Goal: Contribute content

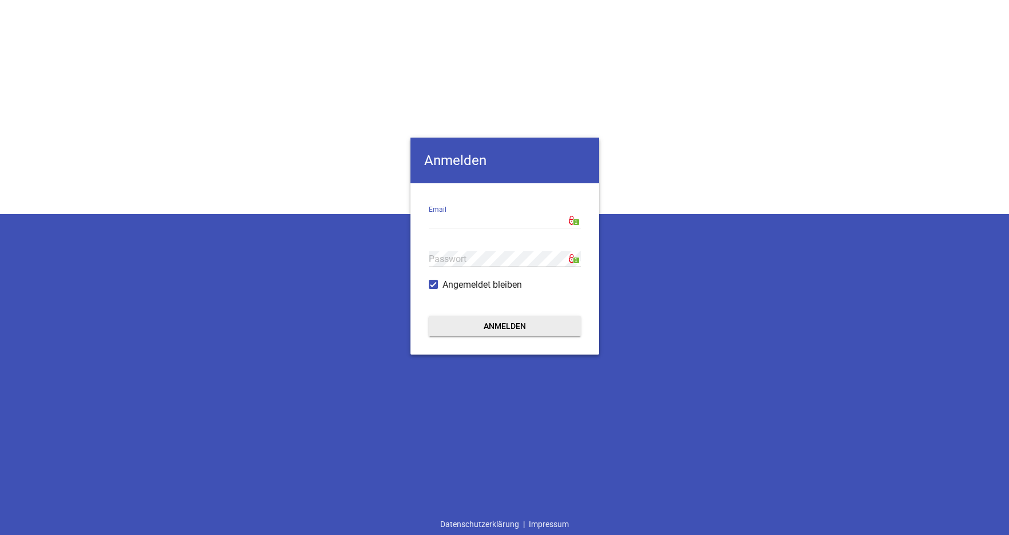
type input "[EMAIL_ADDRESS][DOMAIN_NAME]"
click at [505, 328] on button "Anmelden" at bounding box center [505, 326] width 152 height 21
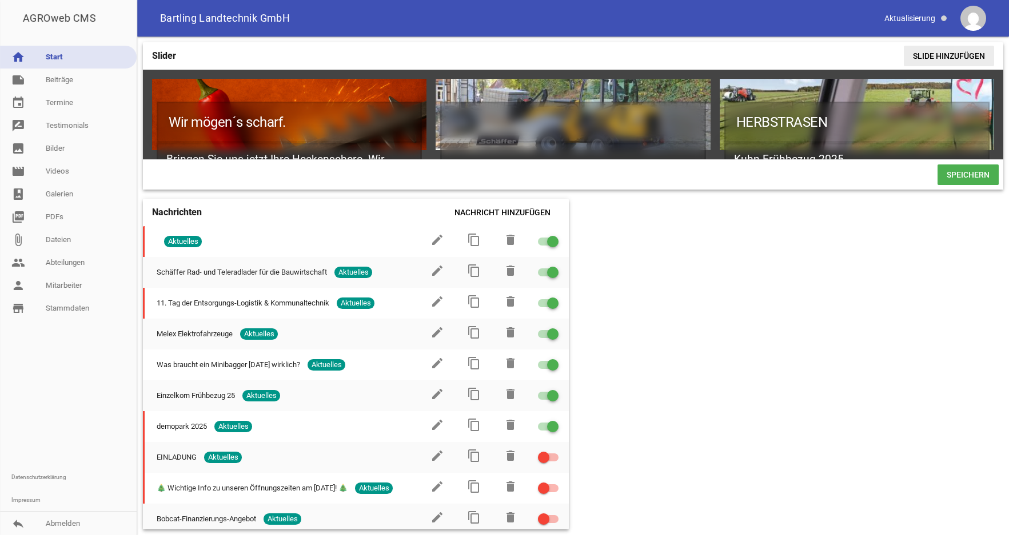
click at [919, 54] on span "Slide hinzufügen" at bounding box center [948, 56] width 90 height 21
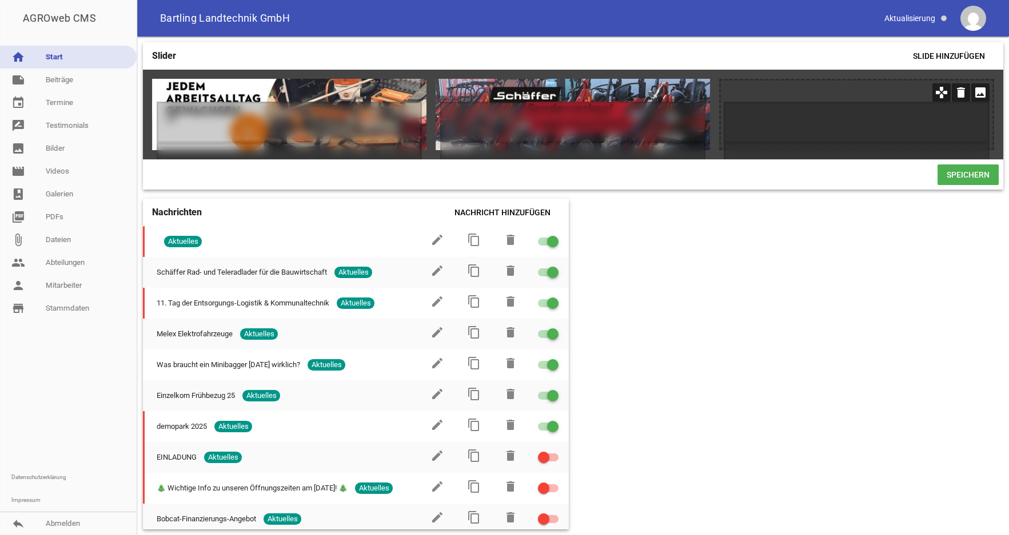
click at [940, 92] on icon "games" at bounding box center [941, 92] width 18 height 18
click at [979, 97] on icon "image" at bounding box center [980, 92] width 18 height 18
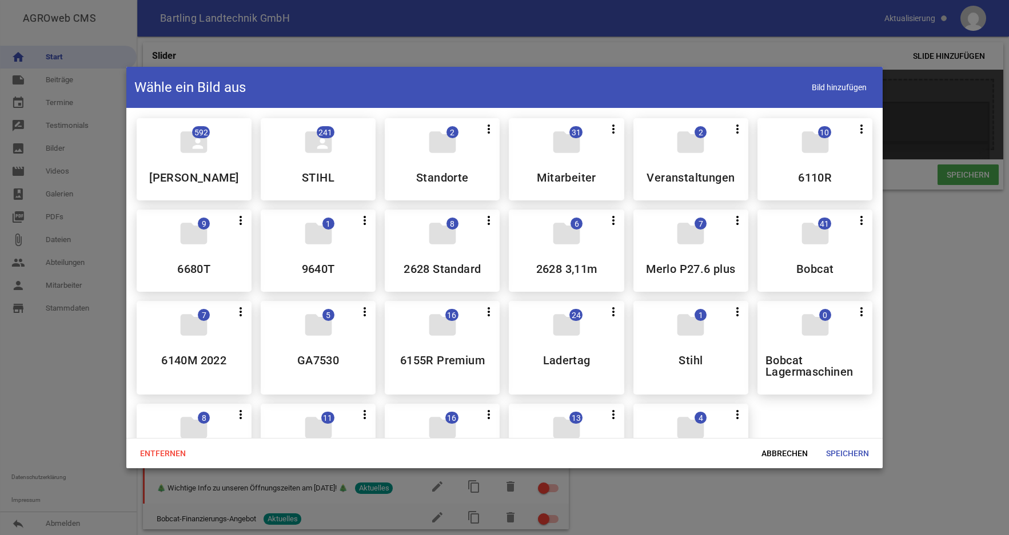
scroll to position [166, 0]
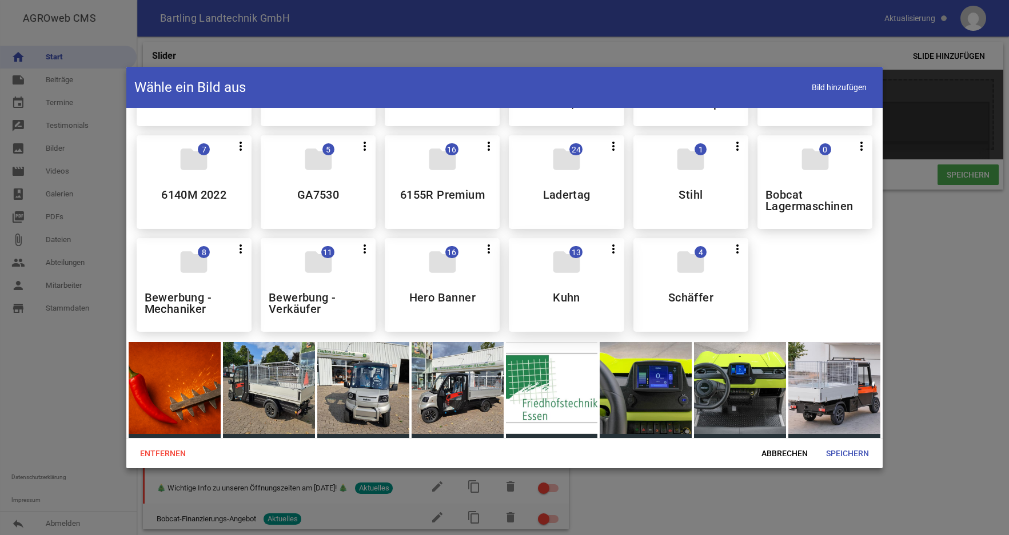
click at [588, 270] on div "folder 13 more_vert Teilen Bearbeiten Löschen Kuhn" at bounding box center [566, 285] width 115 height 94
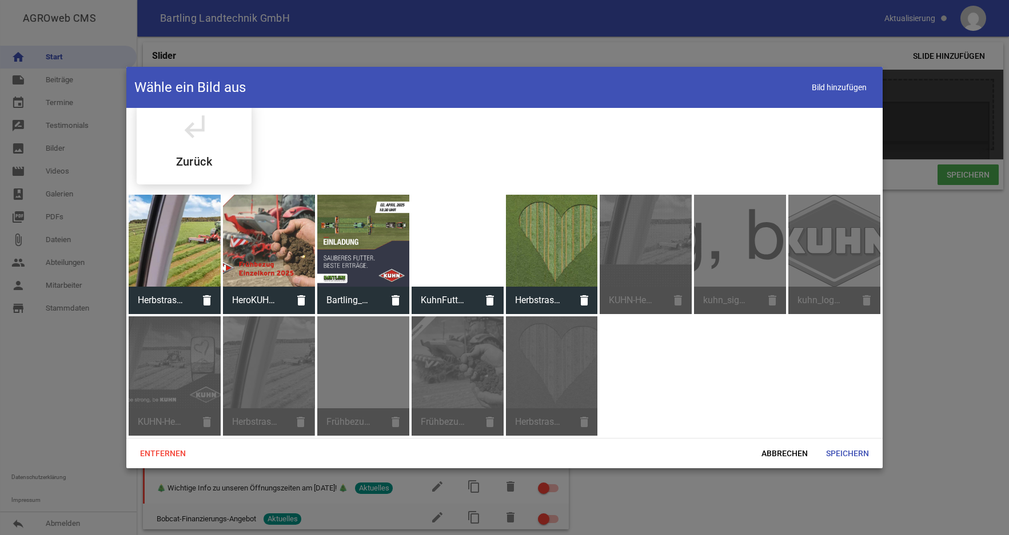
scroll to position [14, 0]
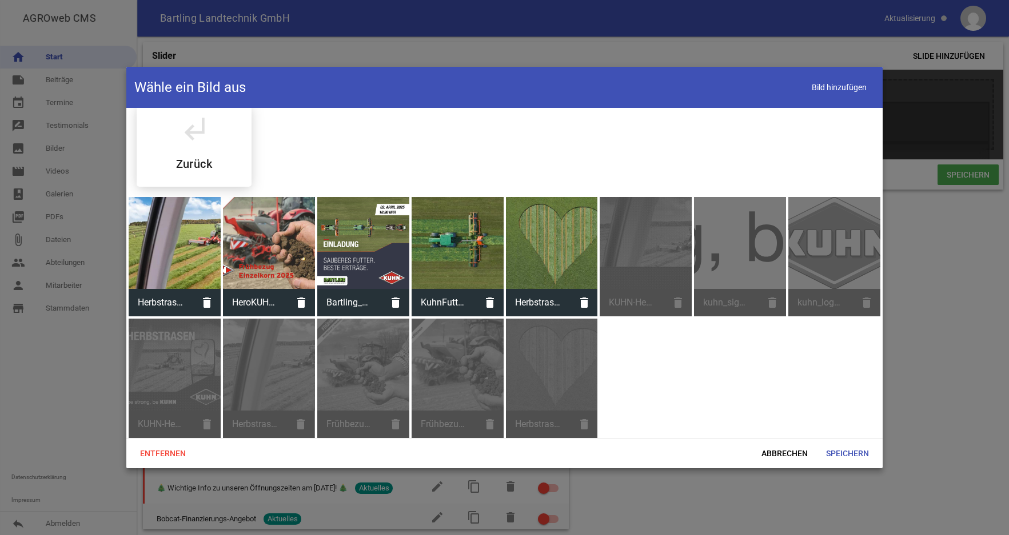
click at [588, 270] on div at bounding box center [552, 243] width 92 height 92
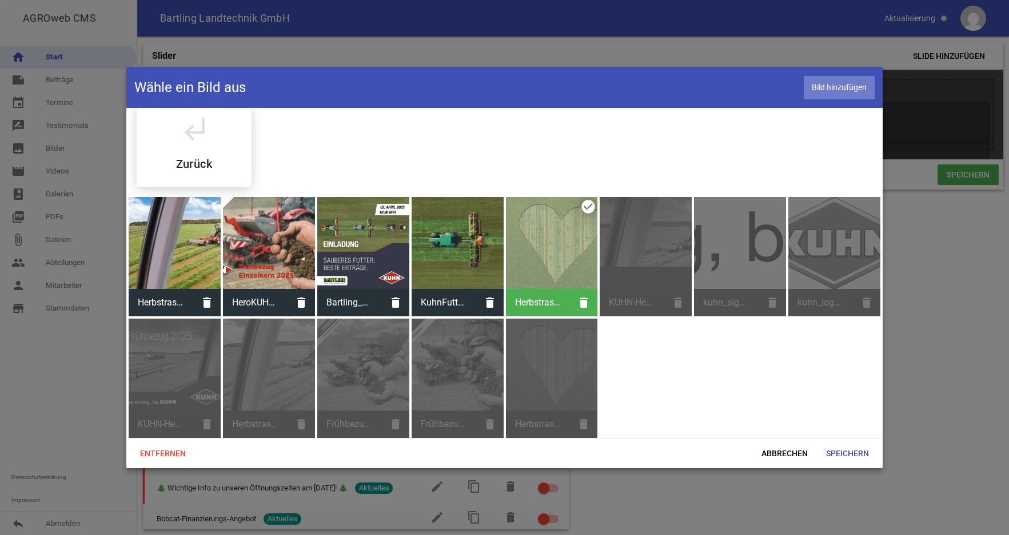
click at [833, 87] on span "Bild hinzufügen" at bounding box center [838, 87] width 71 height 23
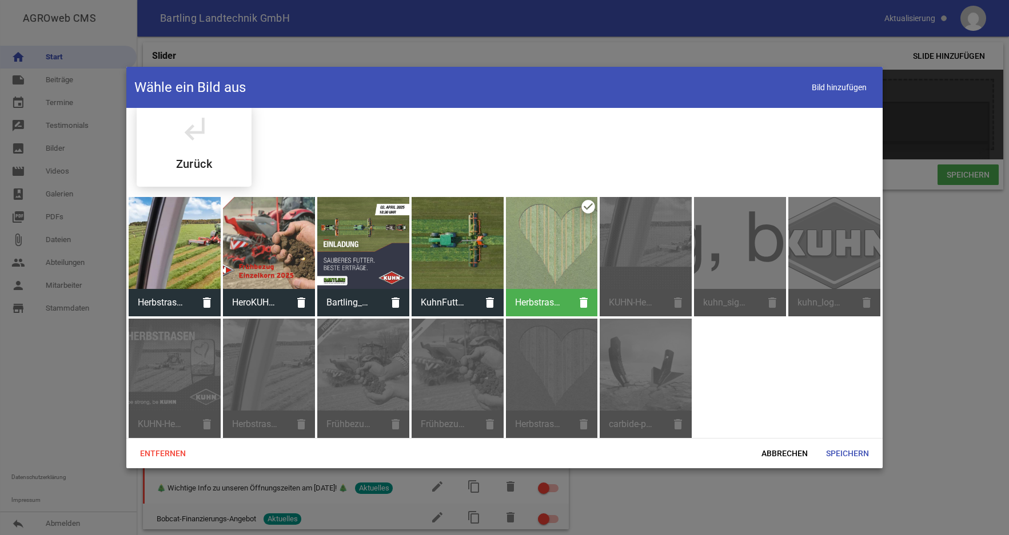
click at [630, 254] on div "KUHN-Herbstrasen-Onlinebanner-970x250px-250828.gif delete" at bounding box center [645, 256] width 92 height 119
click at [799, 455] on span "Abbrechen" at bounding box center [784, 453] width 65 height 21
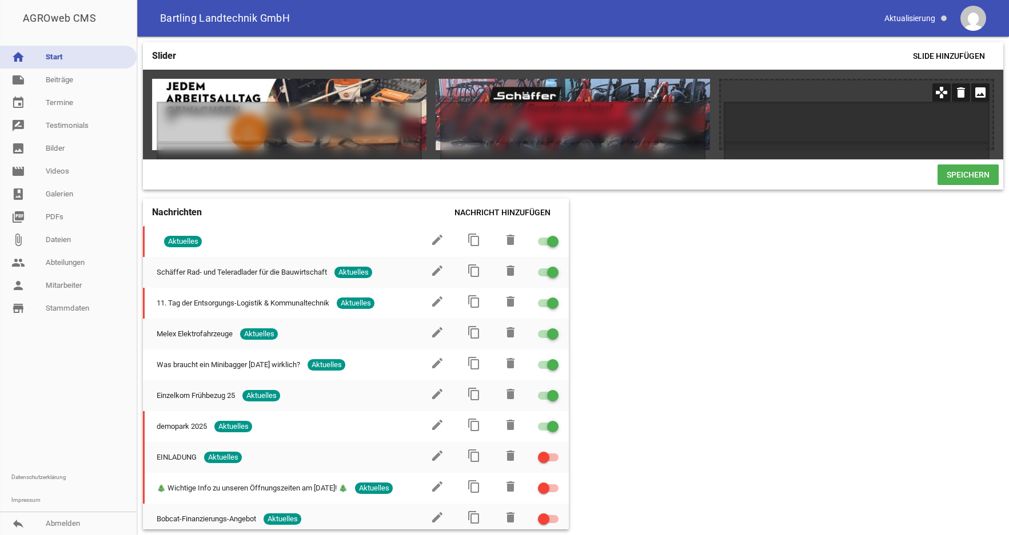
click at [979, 94] on icon "image" at bounding box center [980, 92] width 18 height 18
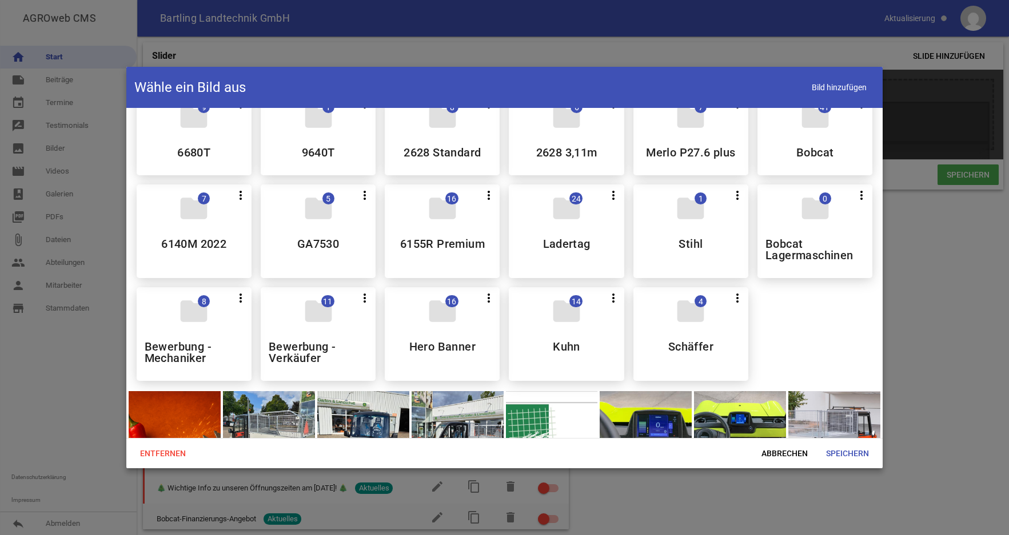
click at [563, 318] on icon "folder" at bounding box center [566, 311] width 32 height 32
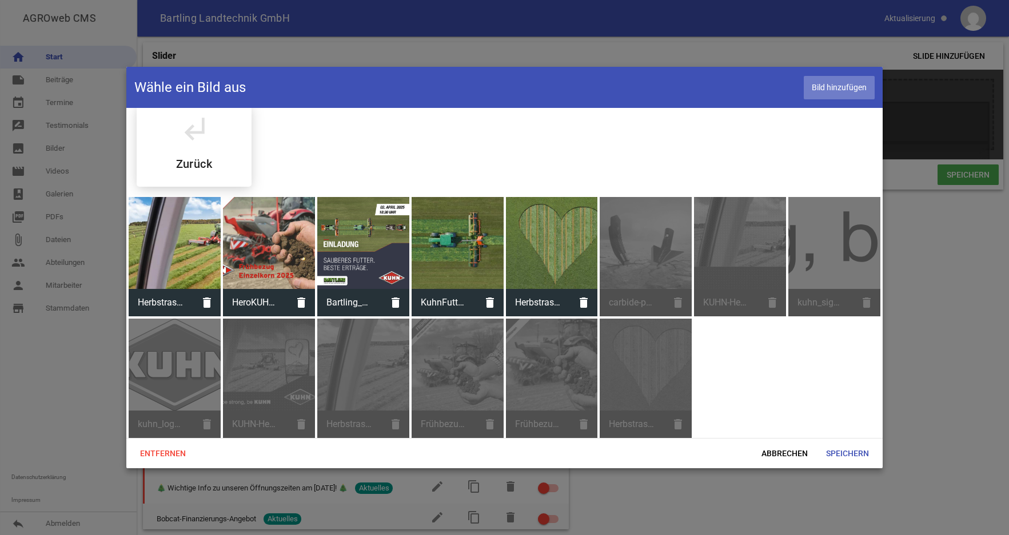
click at [819, 90] on span "Bild hinzufügen" at bounding box center [838, 87] width 71 height 23
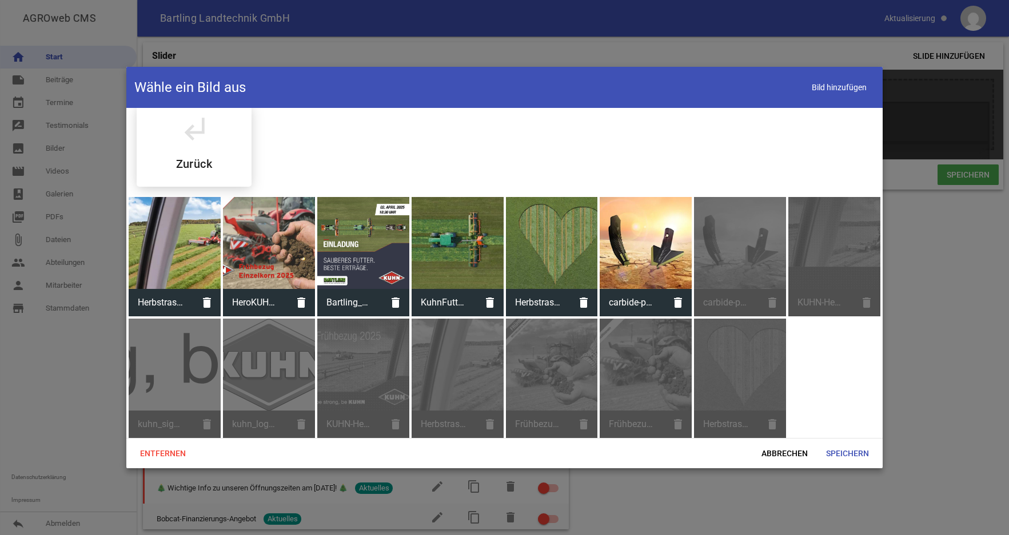
click at [635, 256] on div at bounding box center [645, 243] width 92 height 92
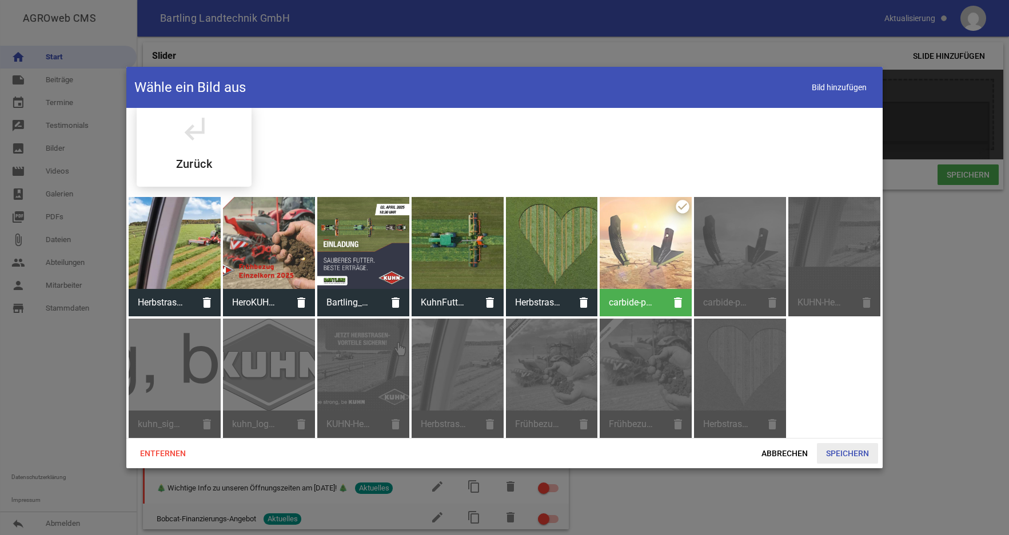
click at [852, 450] on span "Speichern" at bounding box center [847, 453] width 61 height 21
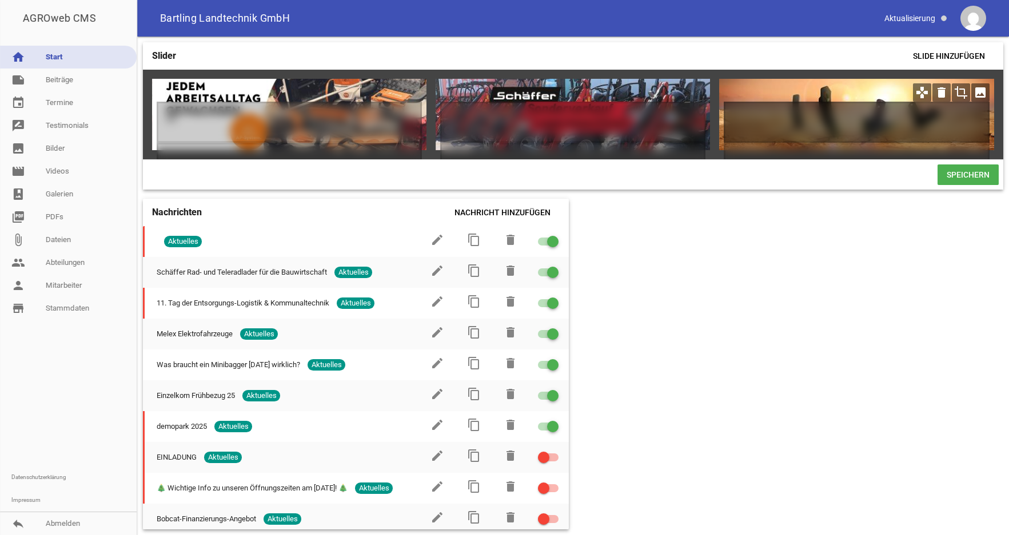
click at [758, 110] on h1 at bounding box center [855, 122] width 265 height 41
paste h1
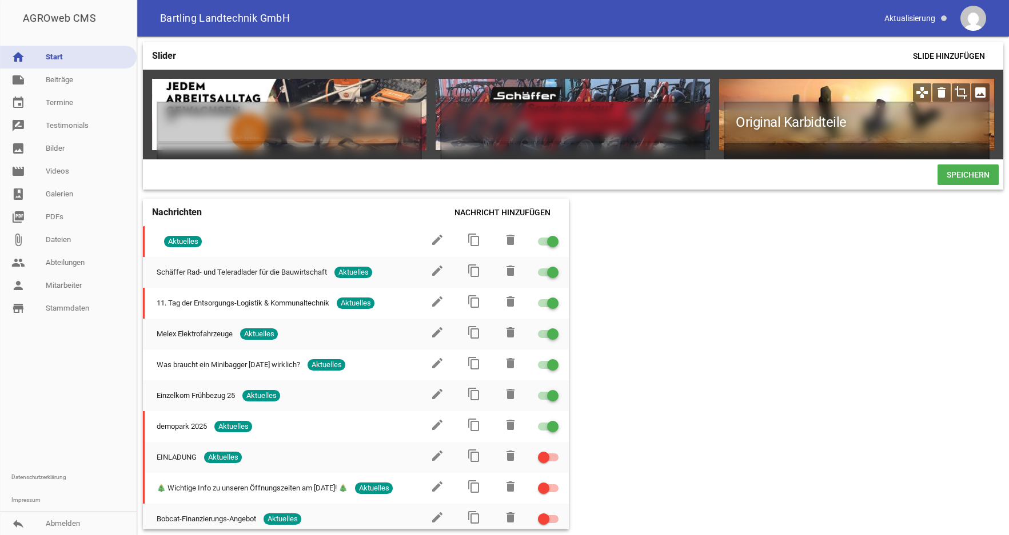
click at [753, 143] on h2 at bounding box center [855, 160] width 265 height 34
paste h2
drag, startPoint x: 838, startPoint y: 143, endPoint x: 734, endPoint y: 141, distance: 103.5
click at [734, 143] on h2 "Original Karbidteile" at bounding box center [855, 160] width 265 height 34
click at [960, 93] on icon "crop" at bounding box center [960, 92] width 18 height 18
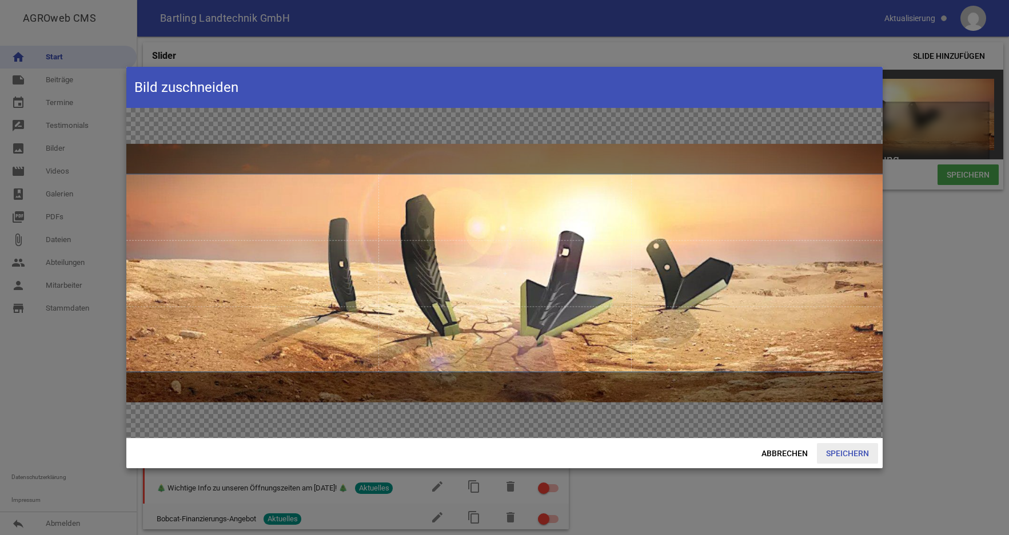
click at [844, 450] on span "Speichern" at bounding box center [847, 453] width 61 height 21
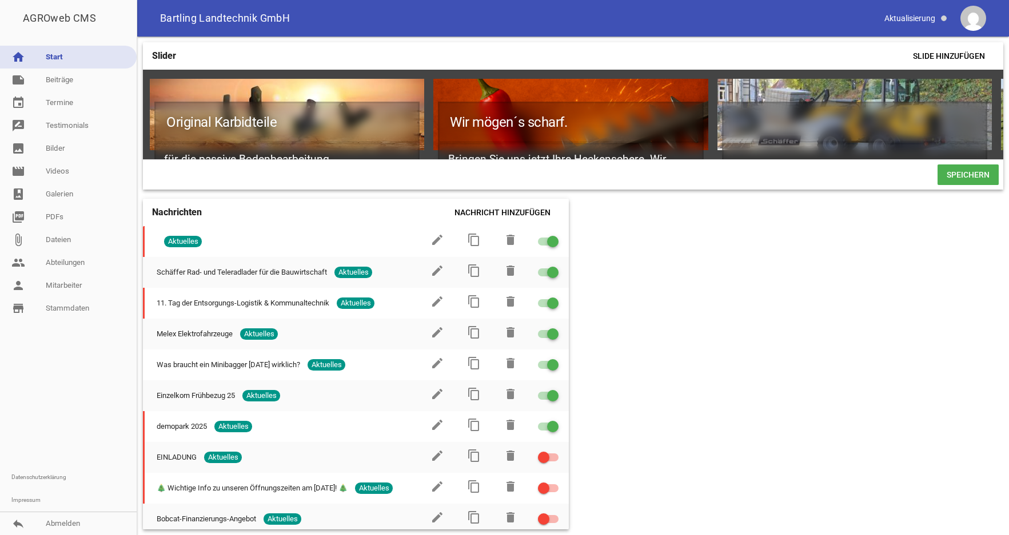
scroll to position [0, 0]
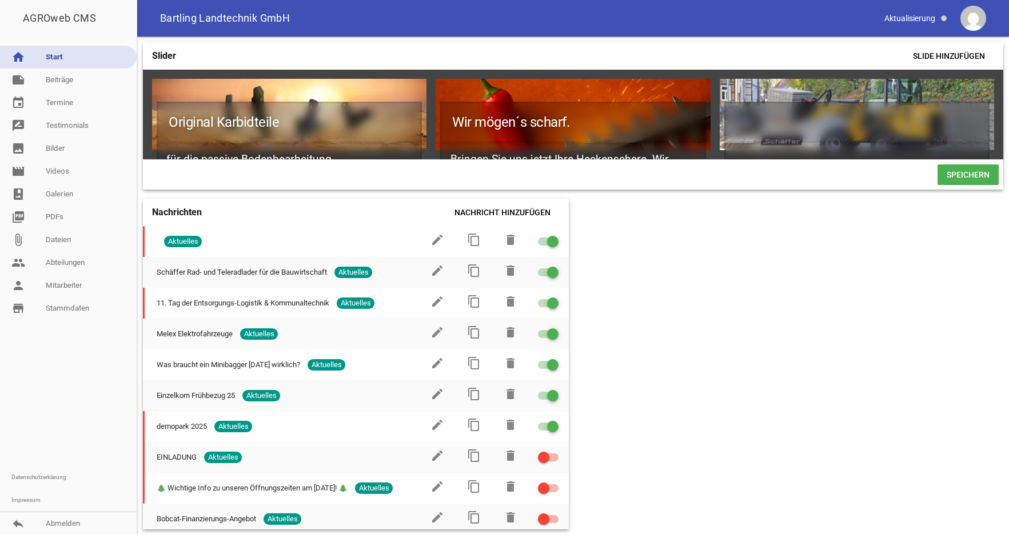
click at [950, 185] on span "Speichern" at bounding box center [967, 175] width 61 height 21
click at [59, 83] on link "note Beiträge" at bounding box center [68, 80] width 137 height 23
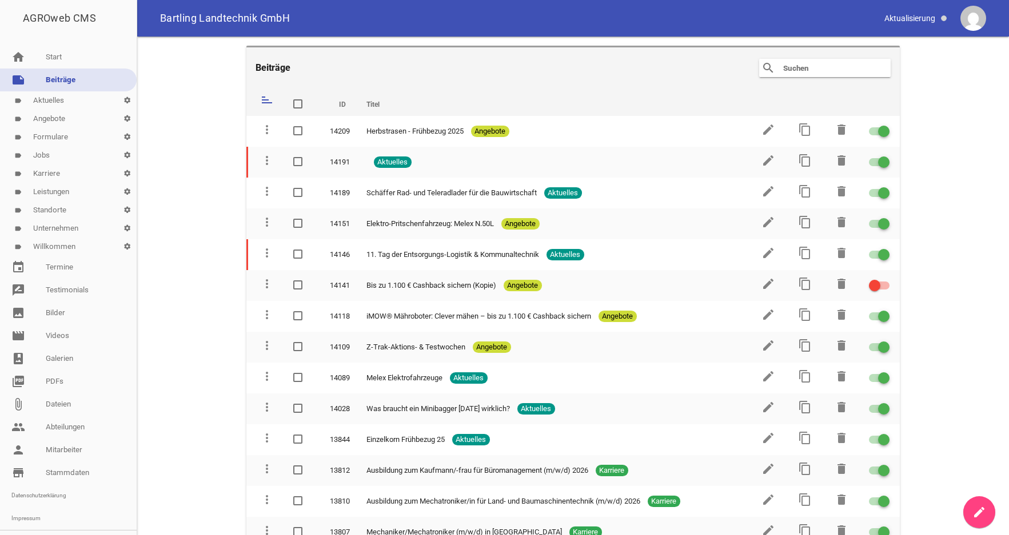
click at [982, 509] on icon "create" at bounding box center [979, 513] width 14 height 14
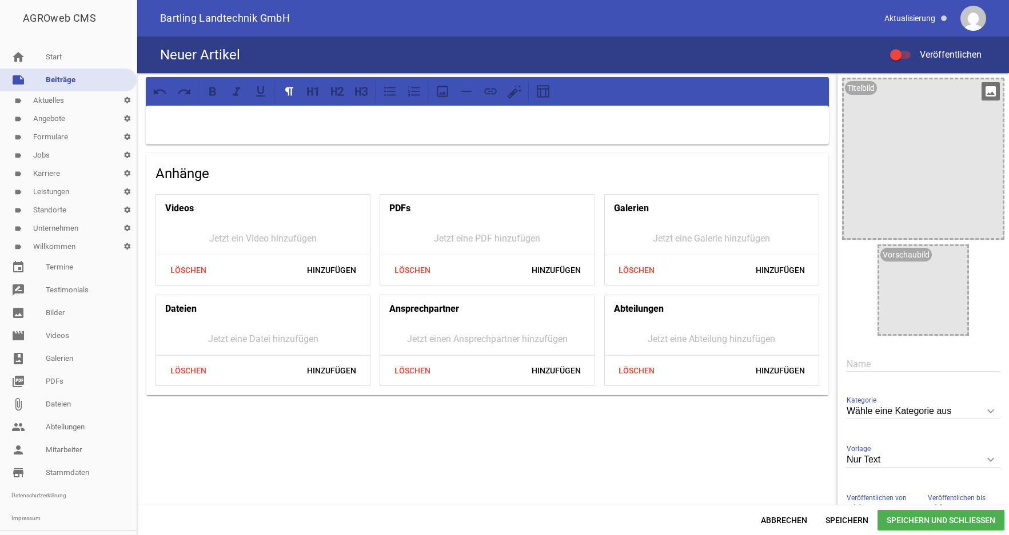
drag, startPoint x: 982, startPoint y: 91, endPoint x: 978, endPoint y: 96, distance: 6.1
click at [981, 91] on icon "image" at bounding box center [990, 91] width 18 height 18
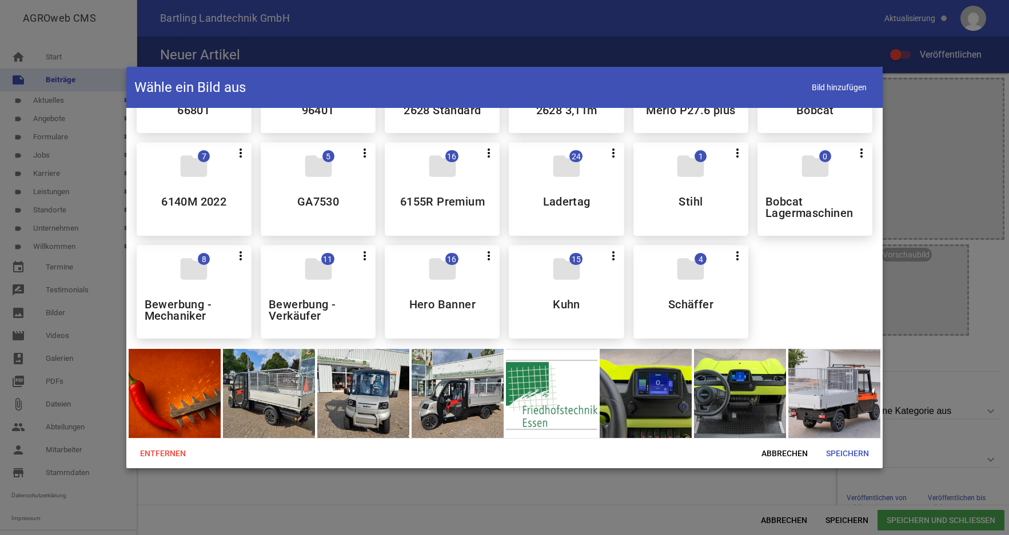
scroll to position [173, 0]
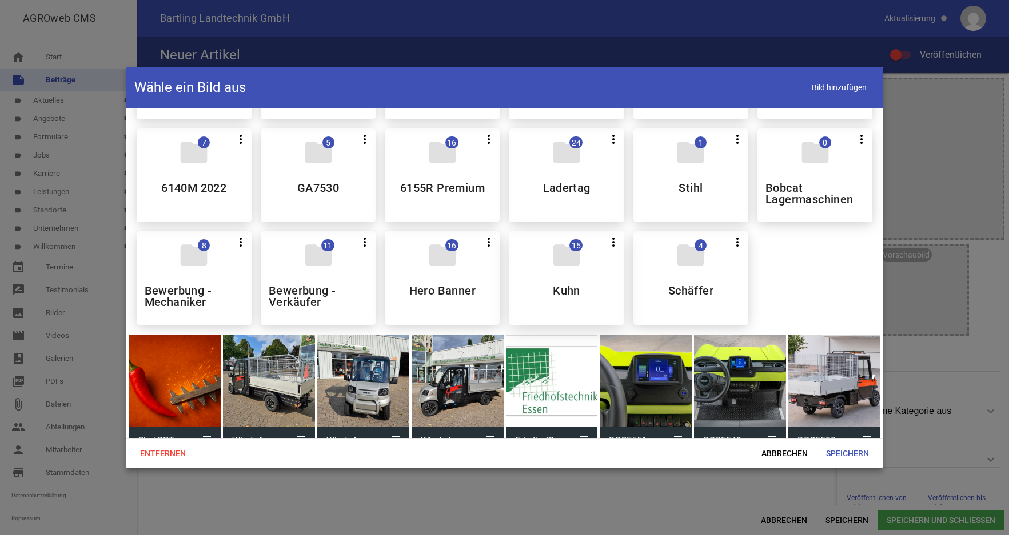
click at [544, 290] on div "folder 15 more_vert Teilen Bearbeiten Löschen Kuhn" at bounding box center [566, 278] width 115 height 94
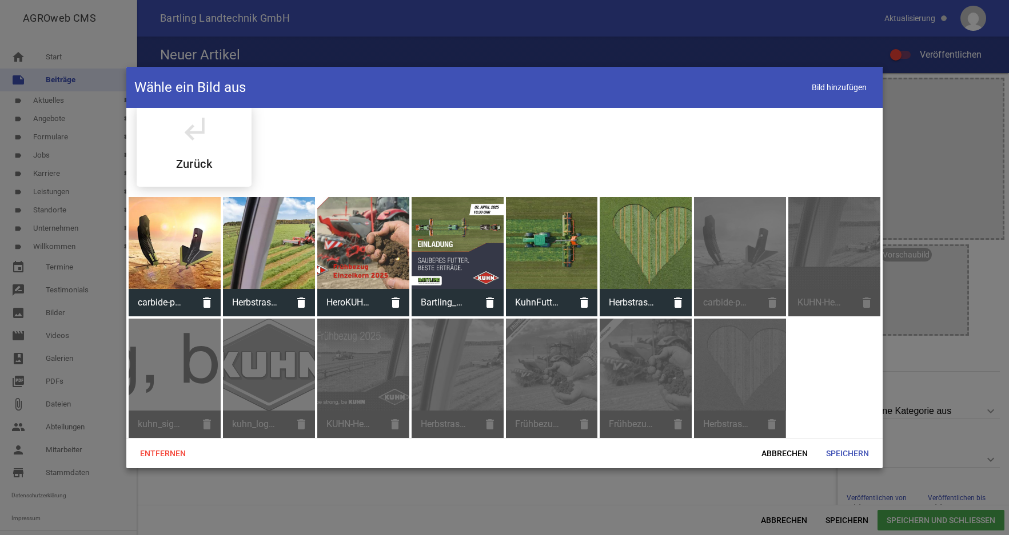
click at [546, 289] on span "KuhnFutter.jpg" at bounding box center [538, 303] width 65 height 30
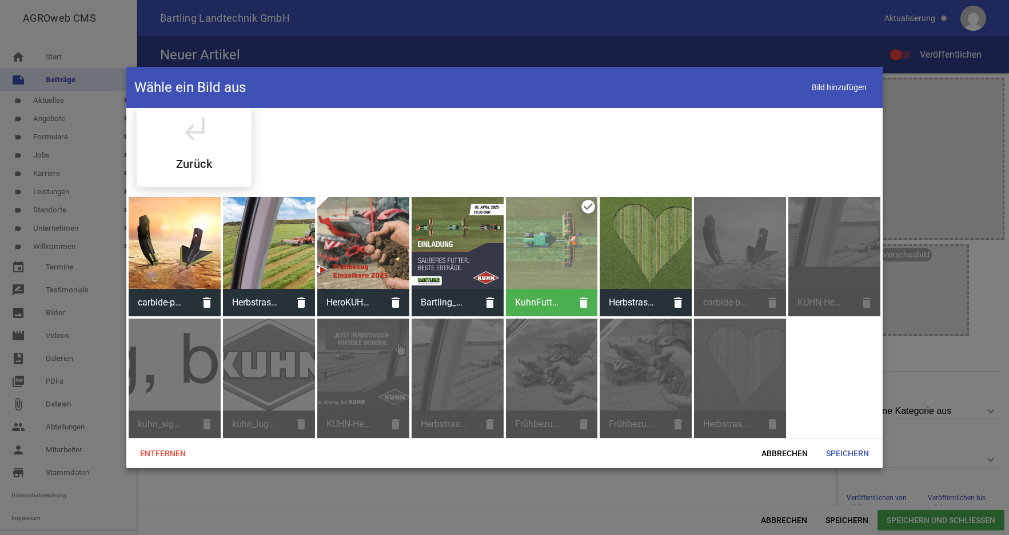
click at [156, 254] on div at bounding box center [175, 243] width 92 height 92
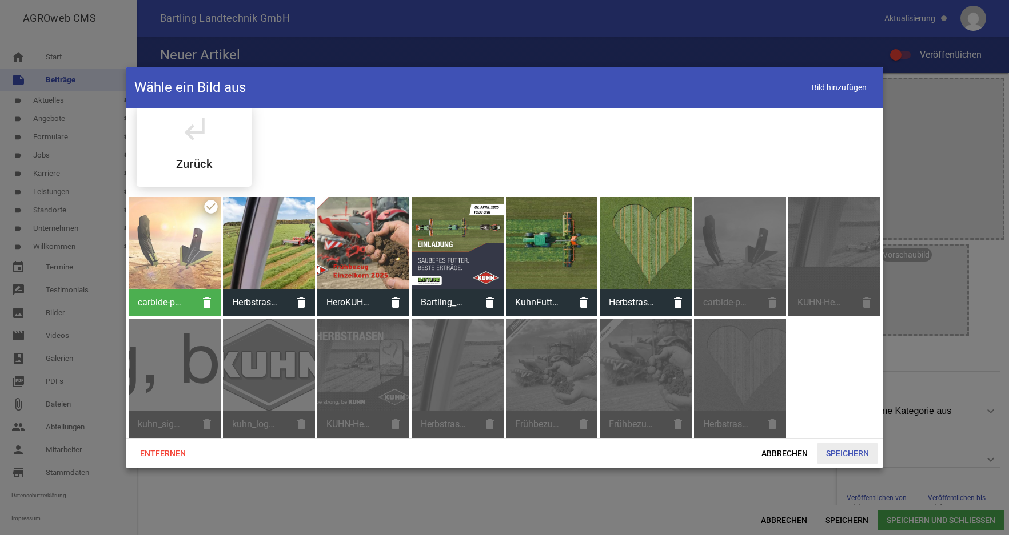
click at [842, 453] on span "Speichern" at bounding box center [847, 453] width 61 height 21
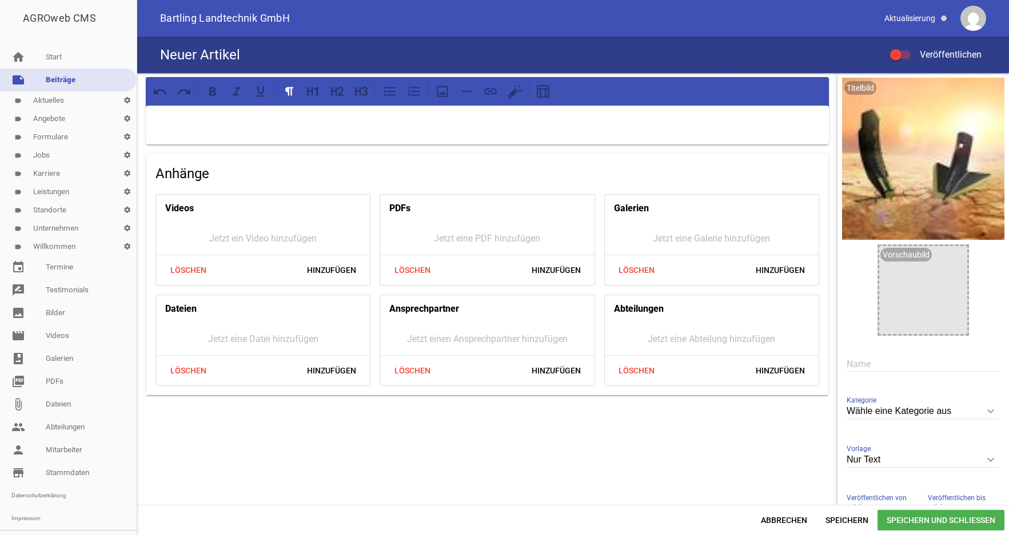
drag, startPoint x: 941, startPoint y: 259, endPoint x: 966, endPoint y: 260, distance: 25.7
click at [946, 258] on icon "image" at bounding box center [955, 258] width 18 height 18
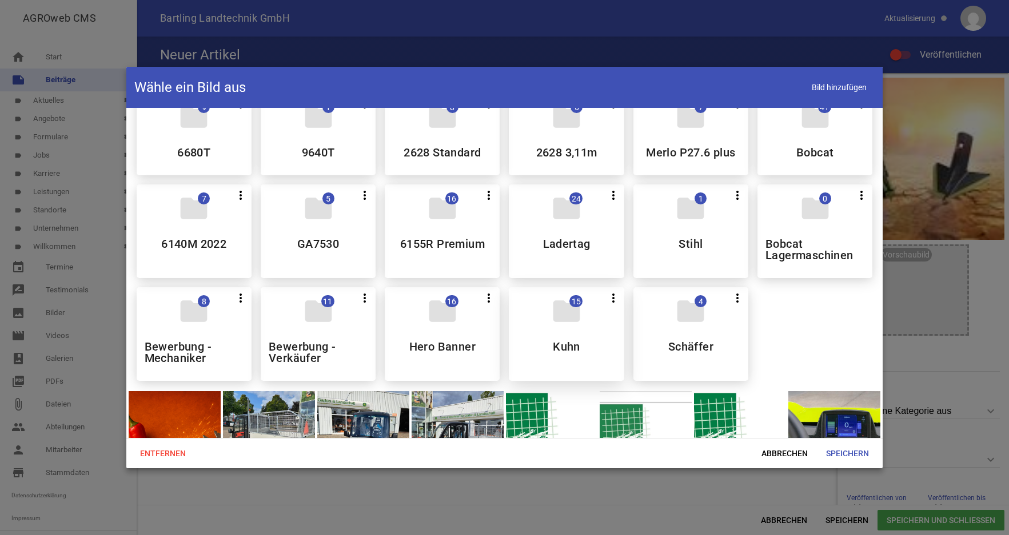
click at [592, 347] on div "folder 15 more_vert Teilen Bearbeiten Löschen Kuhn" at bounding box center [566, 334] width 115 height 94
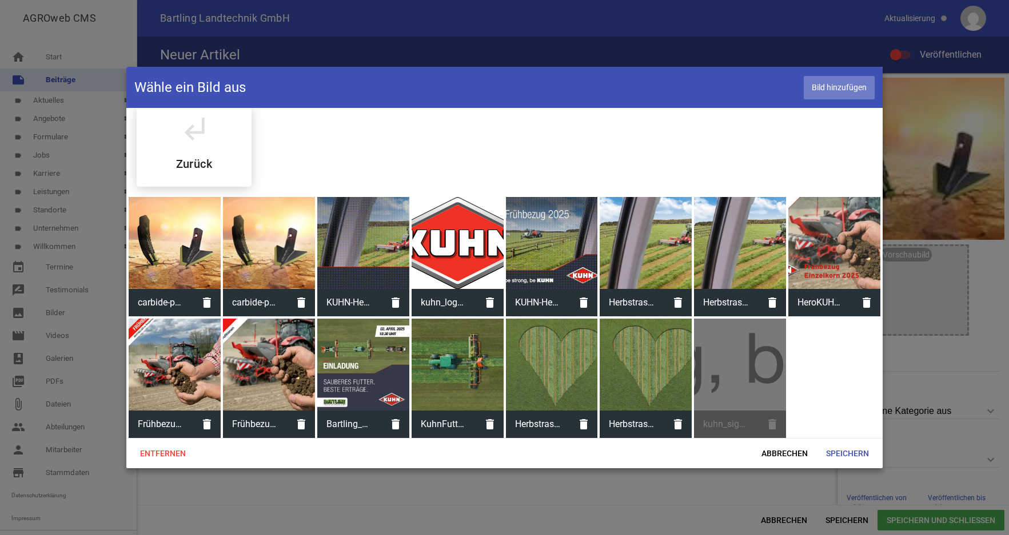
click at [834, 91] on span "Bild hinzufügen" at bounding box center [838, 87] width 71 height 23
click at [182, 255] on div at bounding box center [175, 243] width 92 height 92
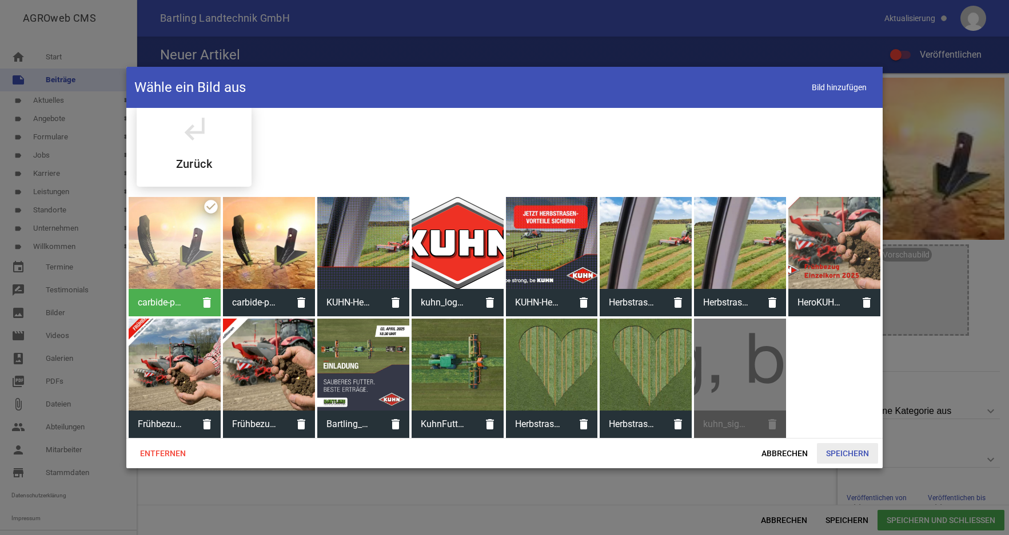
click at [846, 452] on span "Speichern" at bounding box center [847, 453] width 61 height 21
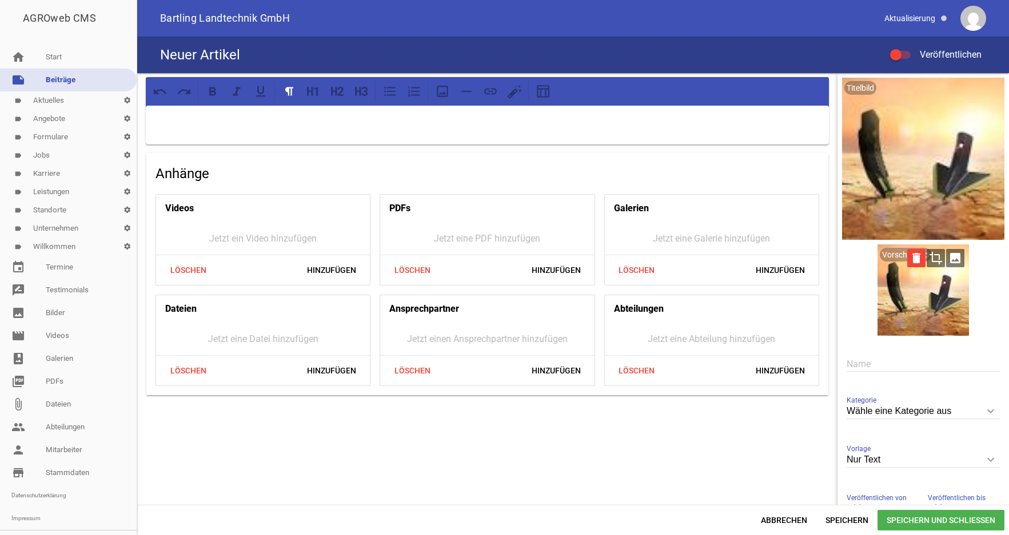
click at [907, 259] on icon "delete" at bounding box center [916, 258] width 18 height 18
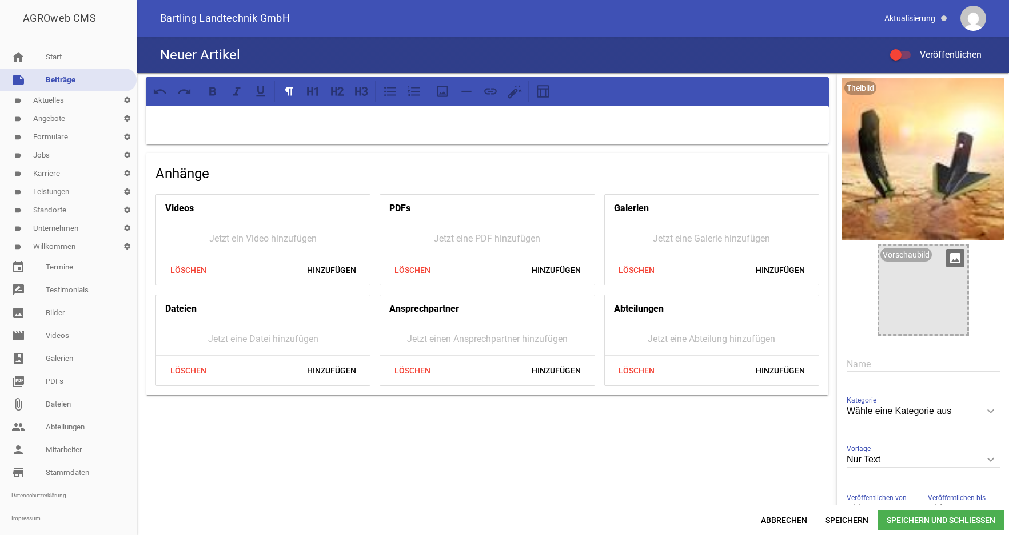
click at [946, 259] on icon "image" at bounding box center [955, 258] width 18 height 18
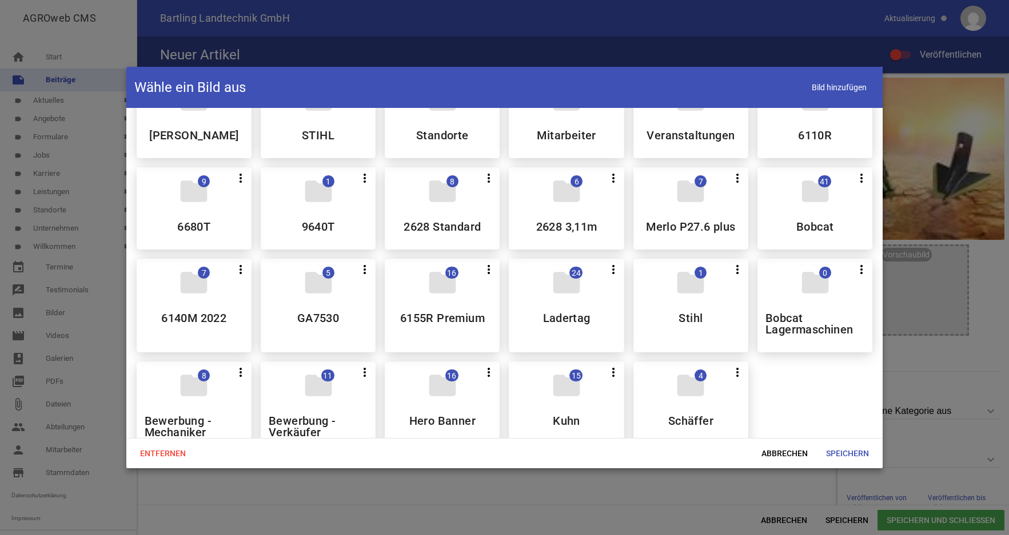
scroll to position [70, 0]
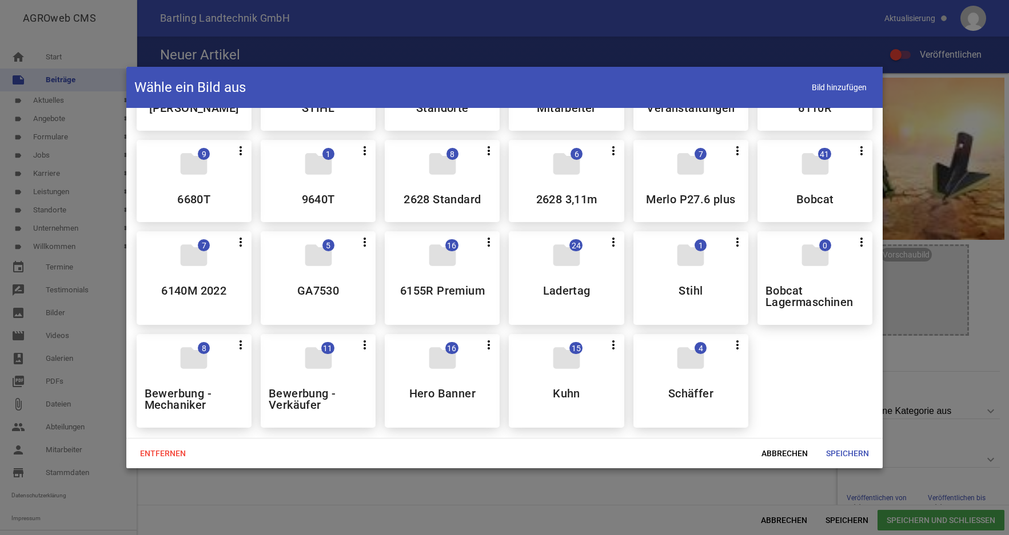
click at [567, 383] on div "folder 15 more_vert Teilen Bearbeiten Löschen Kuhn" at bounding box center [566, 381] width 115 height 94
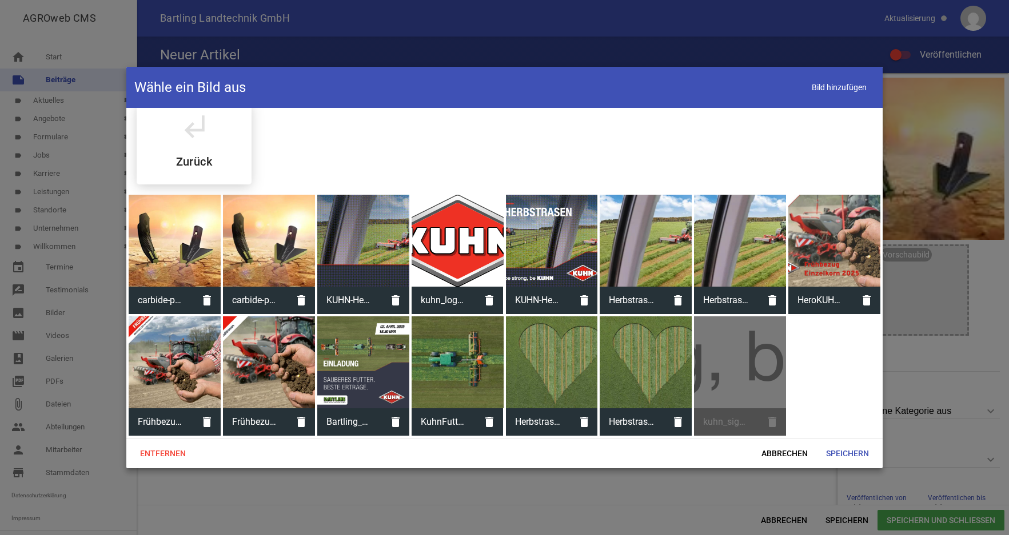
scroll to position [14, 0]
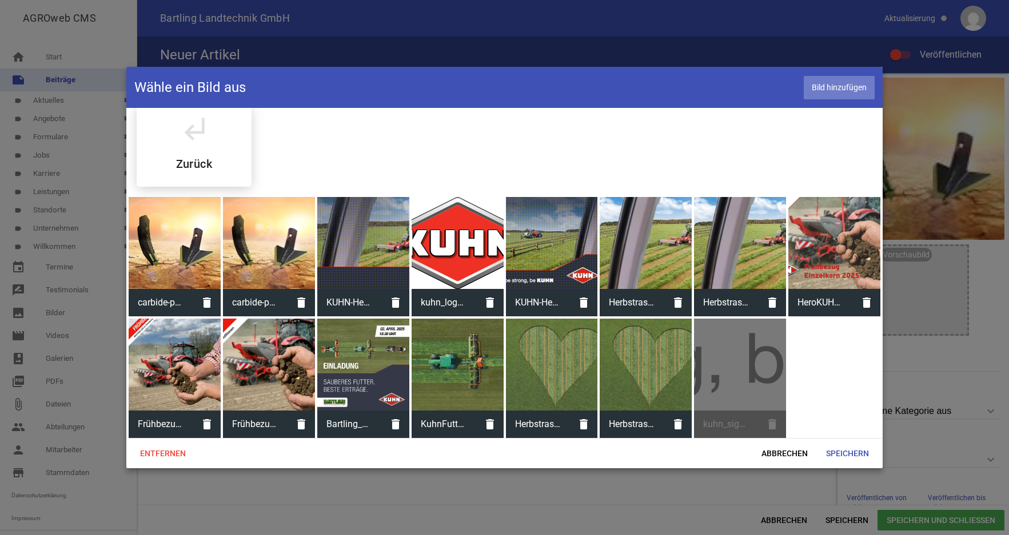
click at [826, 87] on span "Bild hinzufügen" at bounding box center [838, 87] width 71 height 23
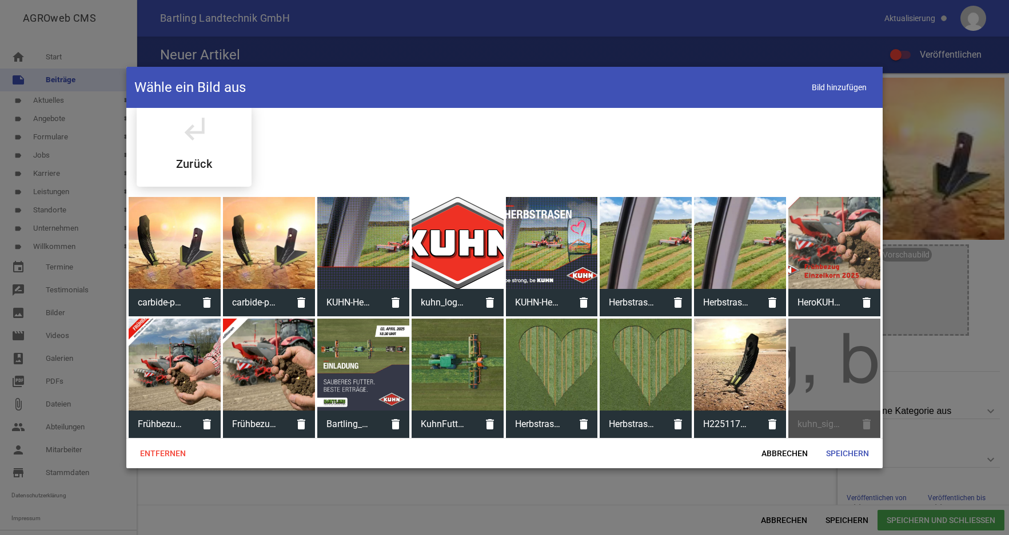
click at [739, 373] on div at bounding box center [740, 365] width 92 height 92
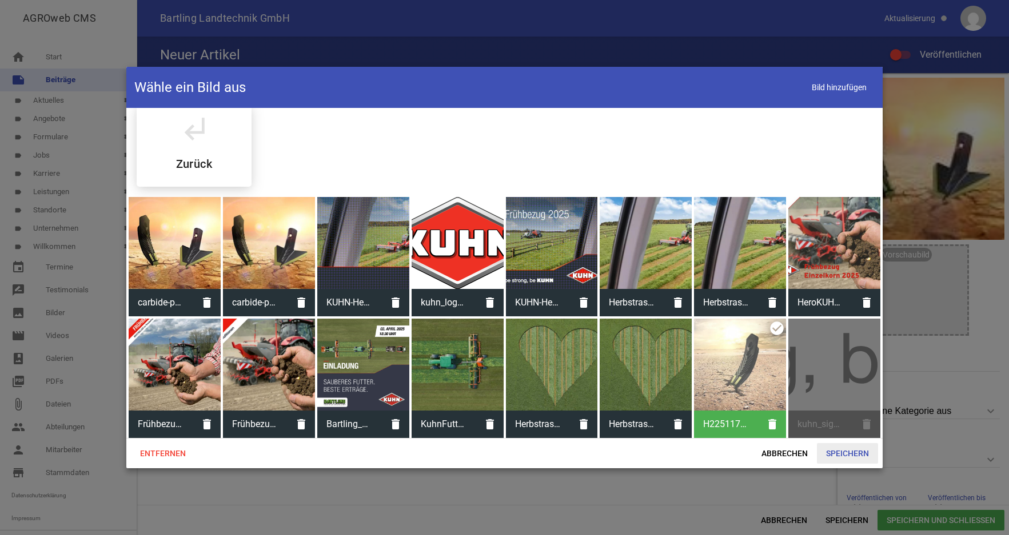
click at [841, 449] on span "Speichern" at bounding box center [847, 453] width 61 height 21
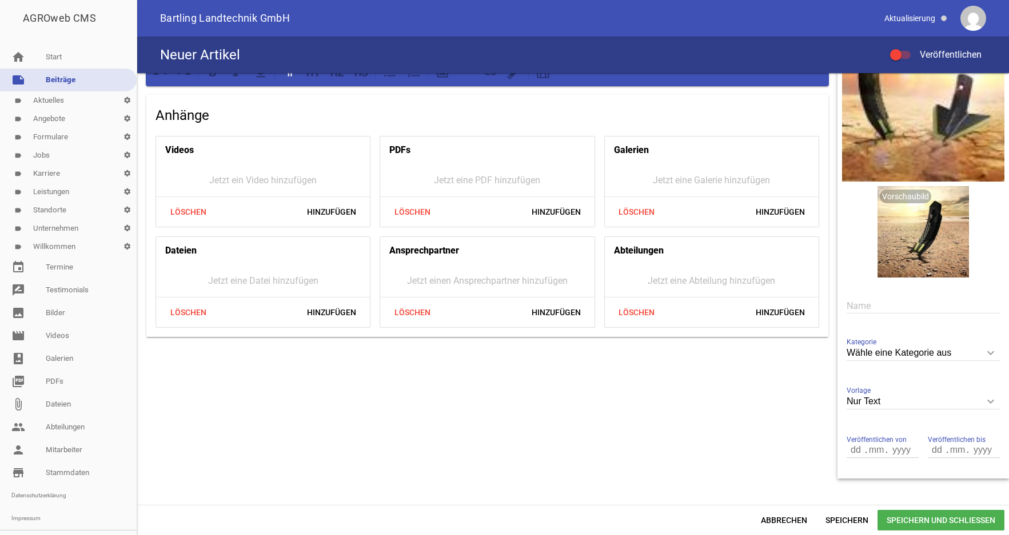
scroll to position [82, 0]
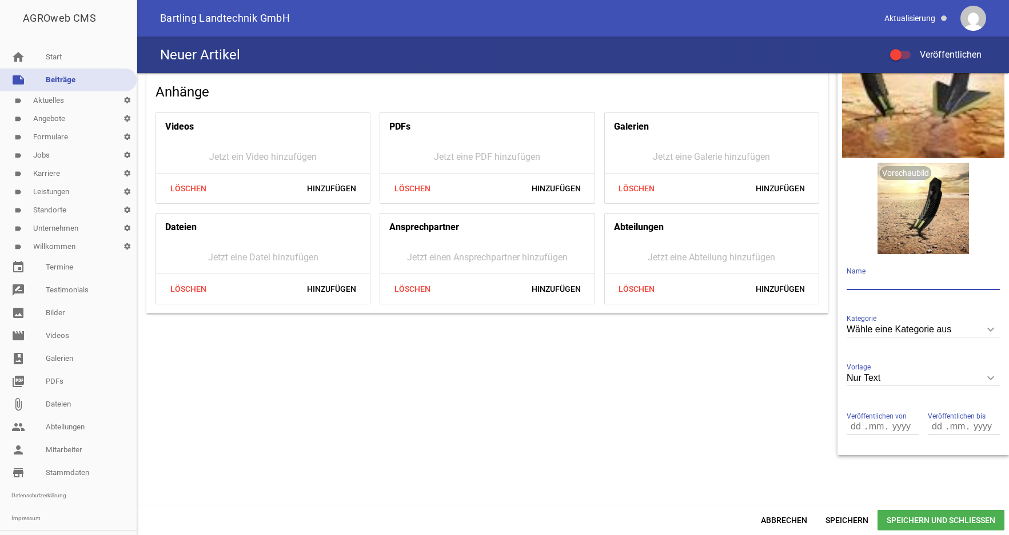
click at [846, 279] on input "text" at bounding box center [922, 282] width 153 height 15
paste input "Verschleißarme Karbidteile für KUHN-Bodenbearbeitungsgeräte"
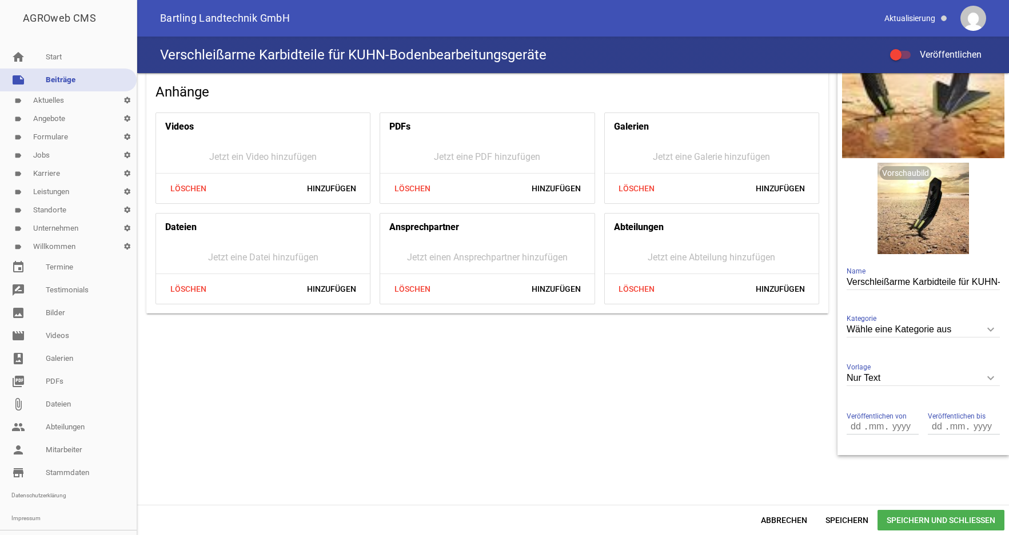
scroll to position [0, 106]
type input "Verschleißarme Karbidteile für KUHN-Bodenbearbeitungsgeräte"
click at [981, 329] on icon "keyboard_arrow_down" at bounding box center [990, 330] width 18 height 18
click at [979, 329] on input "Wähle eine Kategorie aus" at bounding box center [922, 329] width 153 height 15
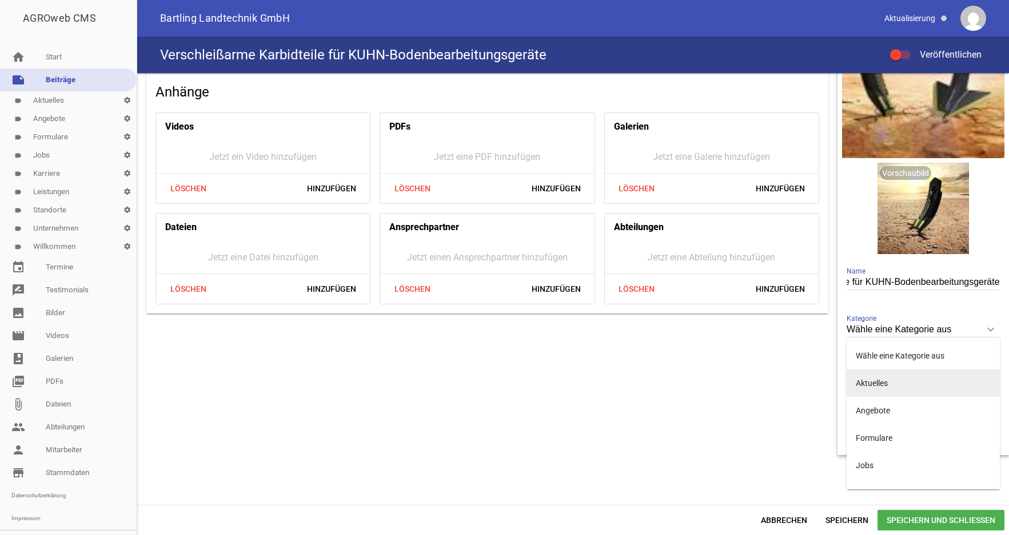
click at [872, 384] on li "Aktuelles" at bounding box center [922, 383] width 153 height 27
type input "Aktuelles"
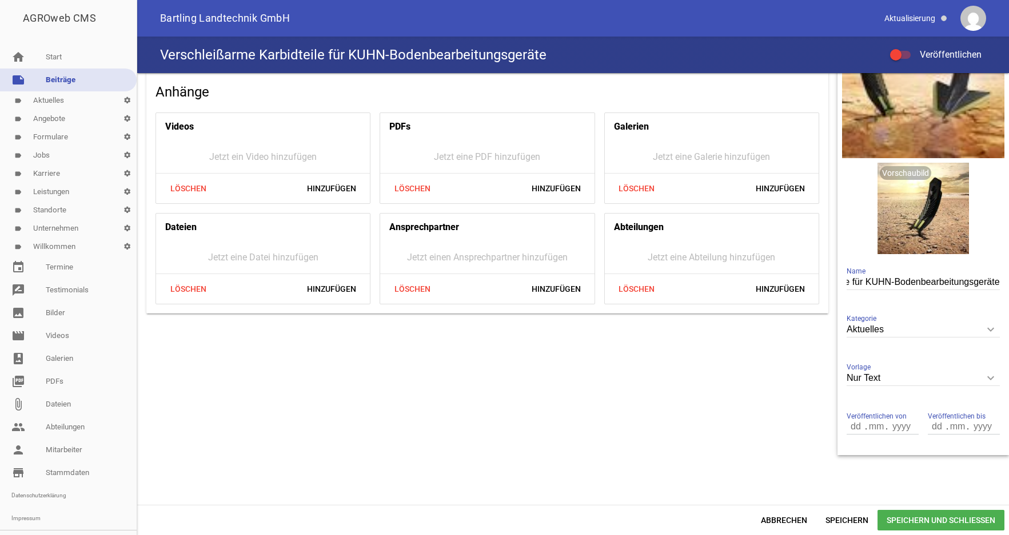
click at [929, 425] on input "number" at bounding box center [936, 426] width 19 height 15
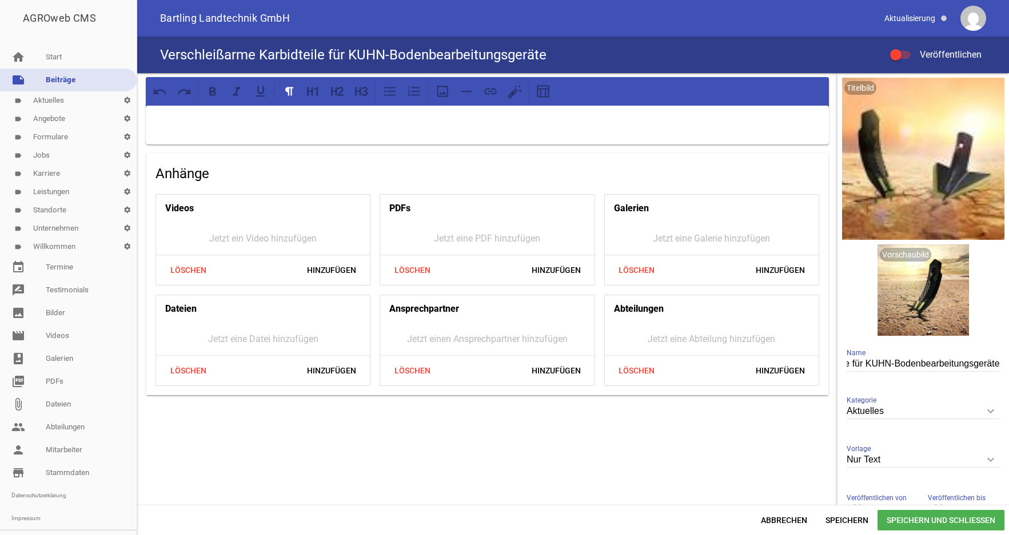
click at [165, 118] on p at bounding box center [487, 121] width 667 height 14
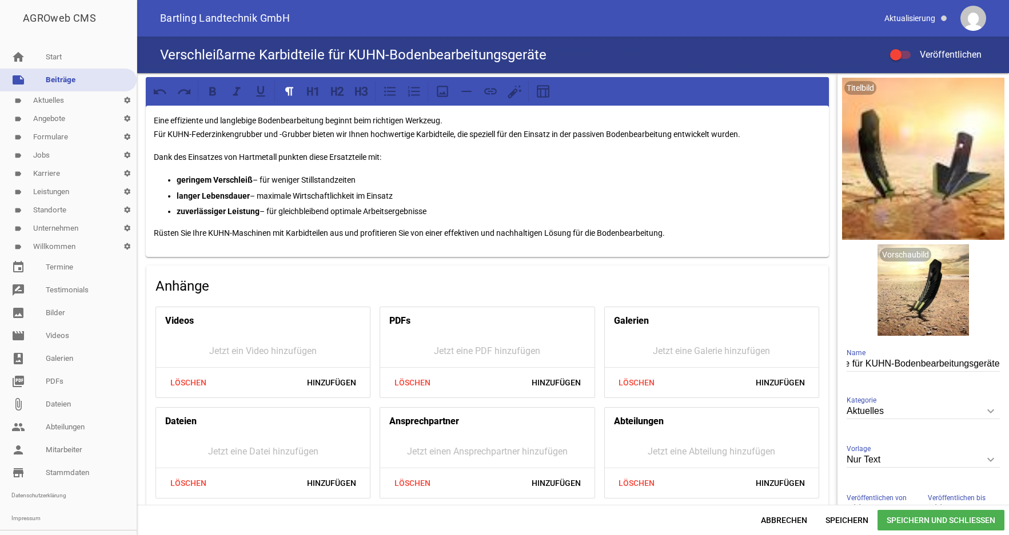
click at [945, 521] on span "Speichern und Schließen" at bounding box center [940, 520] width 127 height 21
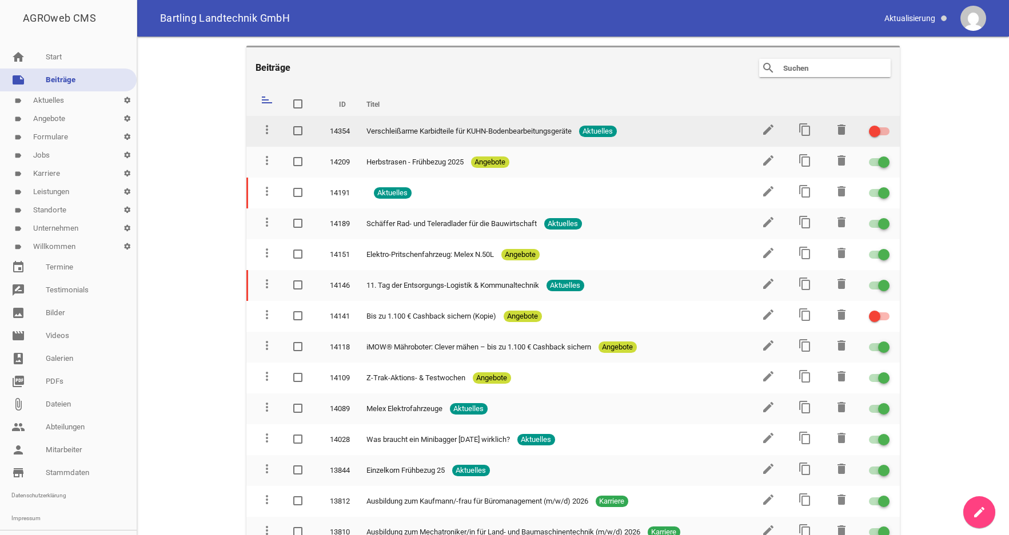
click at [875, 131] on div at bounding box center [879, 131] width 21 height 8
click at [886, 125] on input "checkbox" at bounding box center [886, 125] width 0 height 0
